Goal: Browse casually

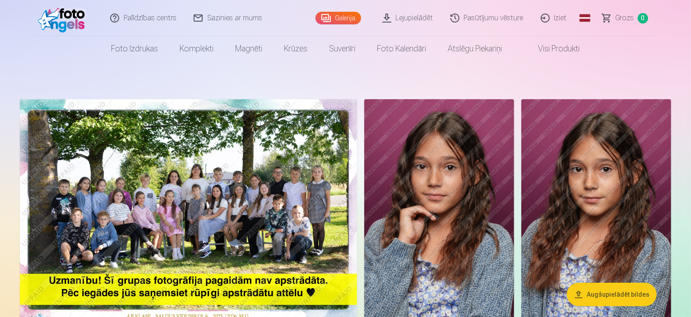
click at [267, 231] on img at bounding box center [188, 211] width 337 height 225
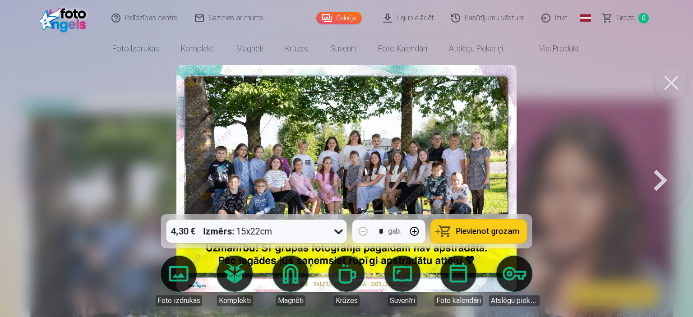
click at [660, 187] on button at bounding box center [661, 179] width 58 height 54
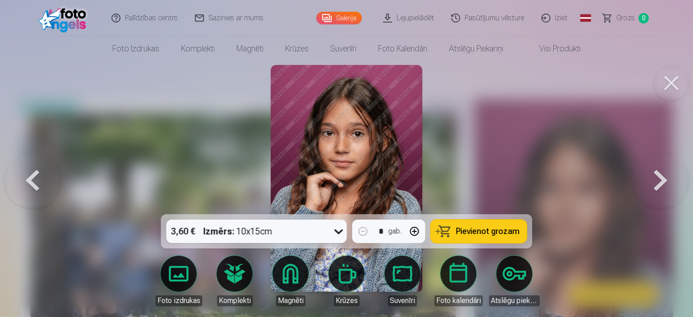
click at [668, 84] on button at bounding box center [671, 83] width 36 height 36
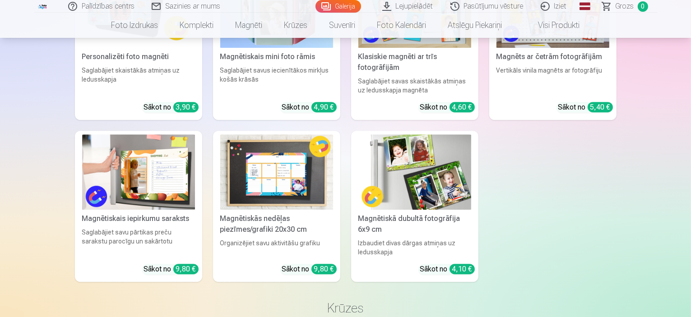
scroll to position [2436, 0]
